Goal: Information Seeking & Learning: Learn about a topic

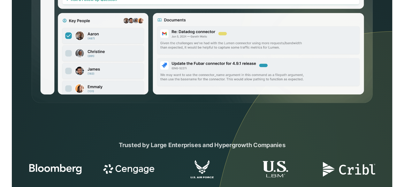
scroll to position [304, 0]
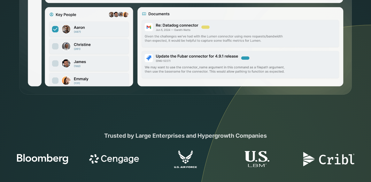
click at [243, 124] on section "Trusted by Large Enterprises and Hypergrowth Companies" at bounding box center [185, 150] width 371 height 108
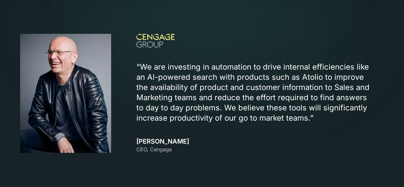
scroll to position [719, 0]
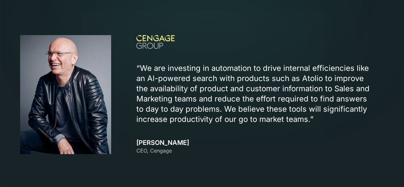
click at [153, 66] on p "“We are investing in automation to drive internal efficiencies like an Al-power…" at bounding box center [255, 93] width 239 height 61
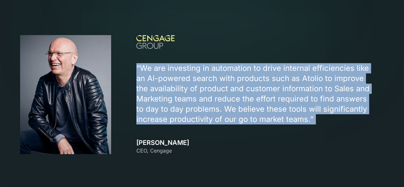
click at [153, 66] on p "“We are investing in automation to drive internal efficiencies like an Al-power…" at bounding box center [255, 93] width 239 height 61
click at [225, 82] on p "“We are investing in automation to drive internal efficiencies like an Al-power…" at bounding box center [255, 93] width 239 height 61
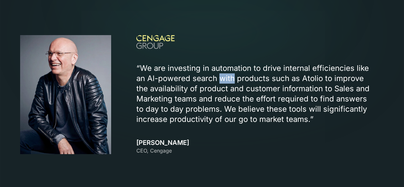
click at [225, 82] on p "“We are investing in automation to drive internal efficiencies like an Al-power…" at bounding box center [255, 93] width 239 height 61
click at [295, 128] on div "“We are investing in automation to drive internal efficiencies like an Al-power…" at bounding box center [259, 94] width 247 height 119
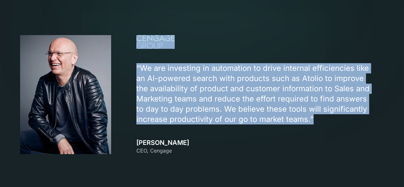
drag, startPoint x: 316, startPoint y: 120, endPoint x: 160, endPoint y: 55, distance: 168.8
click at [161, 56] on div "“We are investing in automation to drive internal efficiencies like an Al-power…" at bounding box center [259, 94] width 247 height 119
click at [154, 56] on div "“We are investing in automation to drive internal efficiencies like an Al-power…" at bounding box center [259, 94] width 247 height 119
drag, startPoint x: 143, startPoint y: 59, endPoint x: 331, endPoint y: 123, distance: 198.1
click at [331, 123] on div "“We are investing in automation to drive internal efficiencies like an Al-power…" at bounding box center [259, 94] width 247 height 119
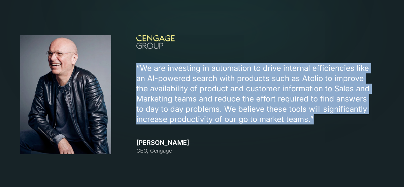
click at [331, 123] on p "“We are investing in automation to drive internal efficiencies like an Al-power…" at bounding box center [255, 93] width 239 height 61
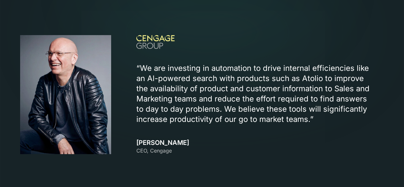
click at [337, 119] on p "“We are investing in automation to drive internal efficiencies like an Al-power…" at bounding box center [255, 93] width 239 height 61
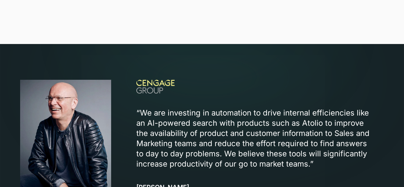
scroll to position [668, 0]
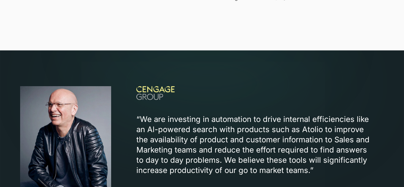
click at [338, 104] on div "“We are investing in automation to drive internal efficiencies like an Al-power…" at bounding box center [259, 145] width 247 height 119
